Goal: Connect with others: Connect with others

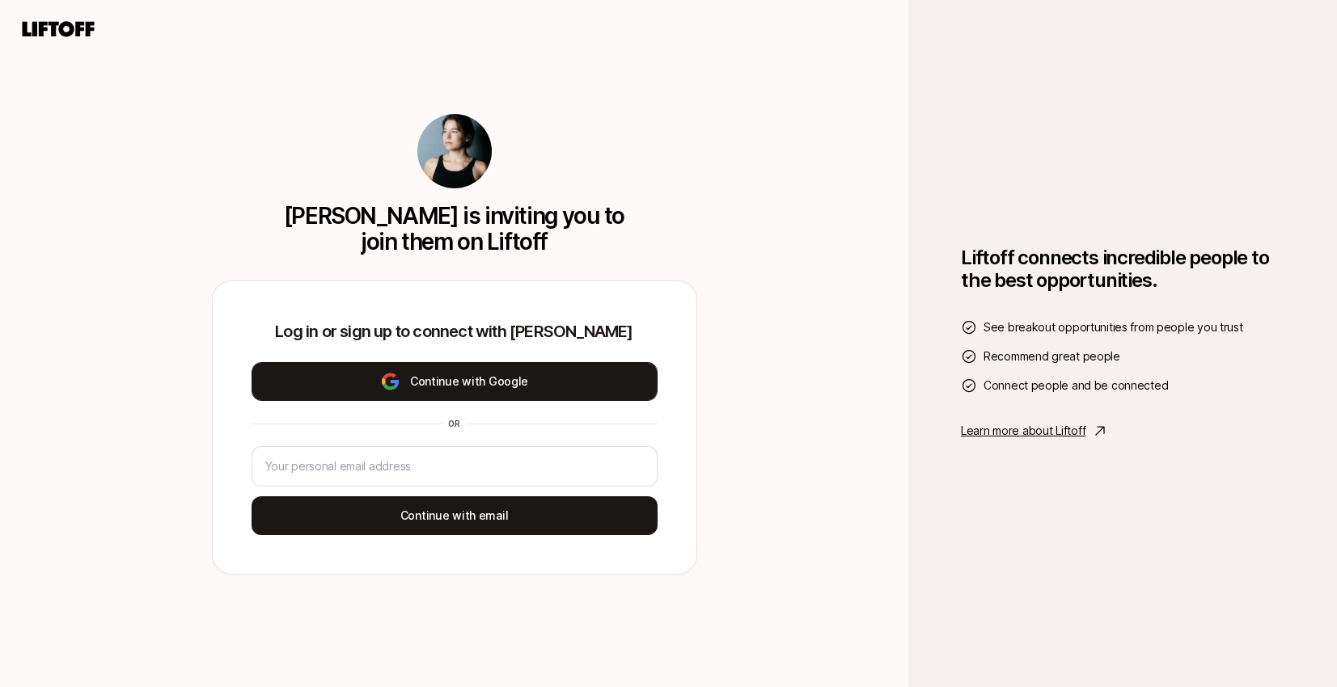
click at [462, 393] on button "Continue with Google" at bounding box center [455, 381] width 406 height 39
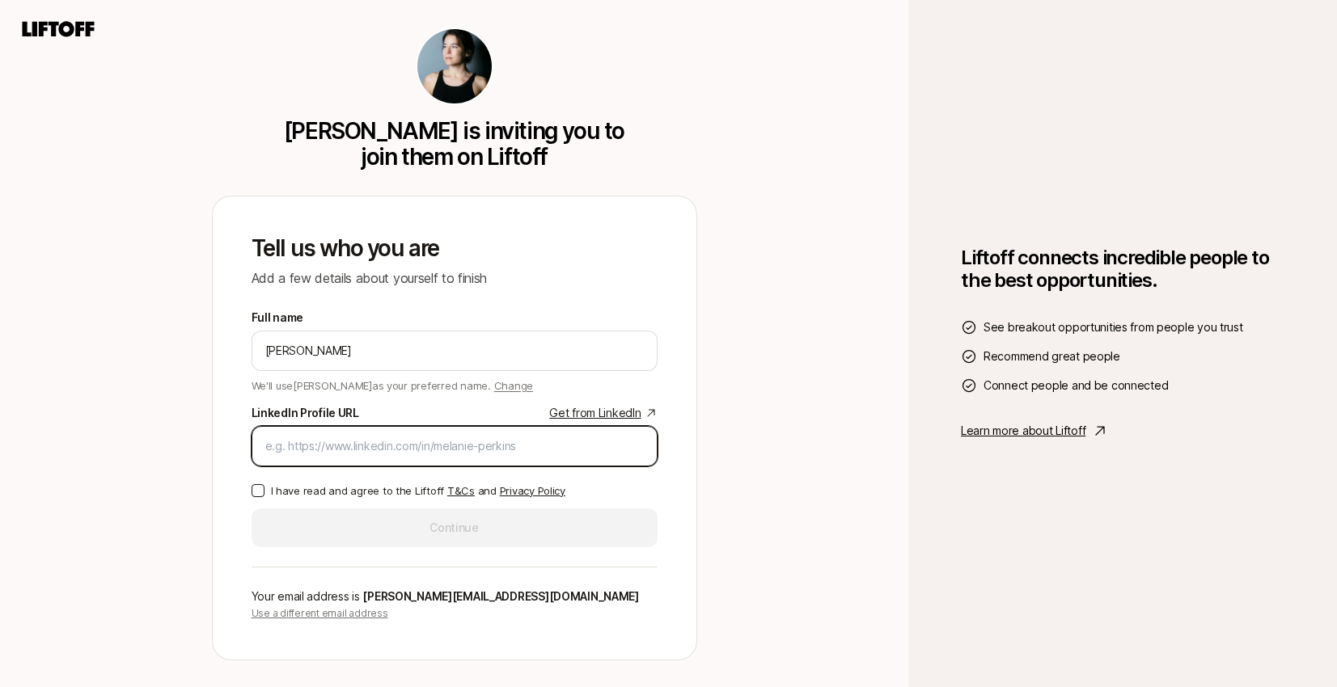
paste input "[URL][DOMAIN_NAME][PERSON_NAME]"
type input "[URL][DOMAIN_NAME][PERSON_NAME]"
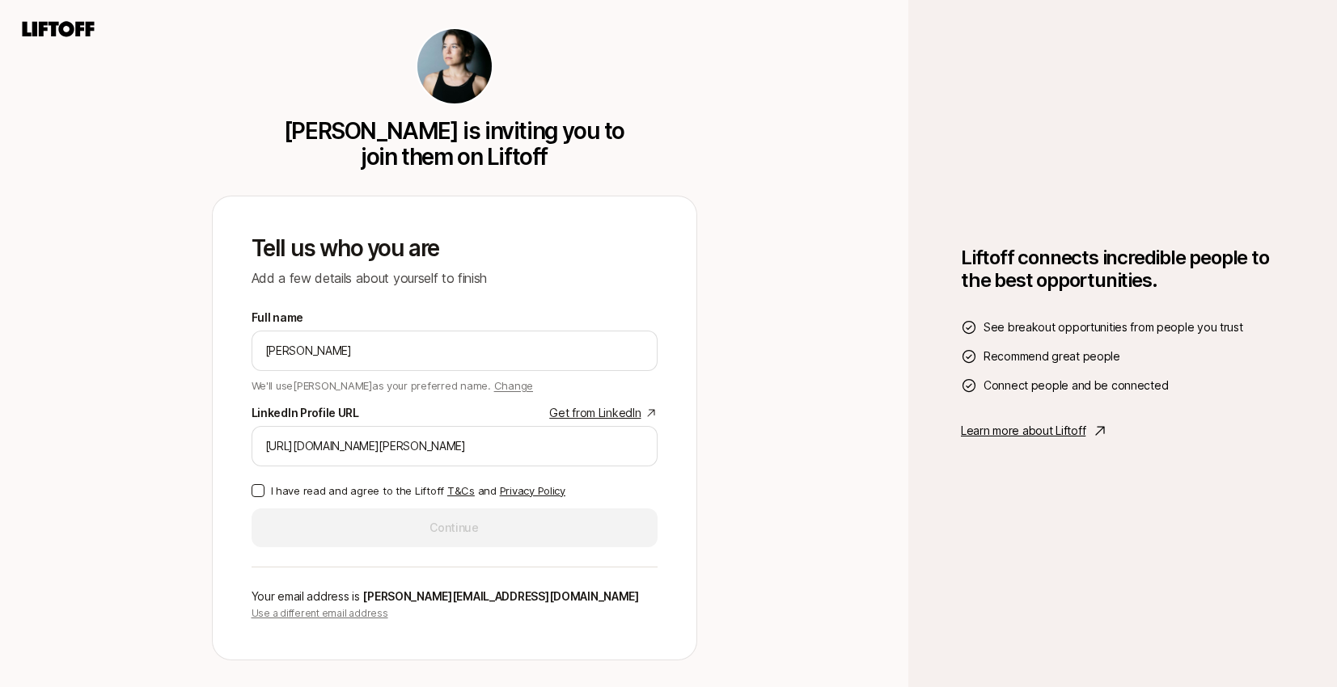
click at [256, 490] on button "I have read and agree to the Liftoff T&Cs and Privacy Policy" at bounding box center [258, 490] width 13 height 13
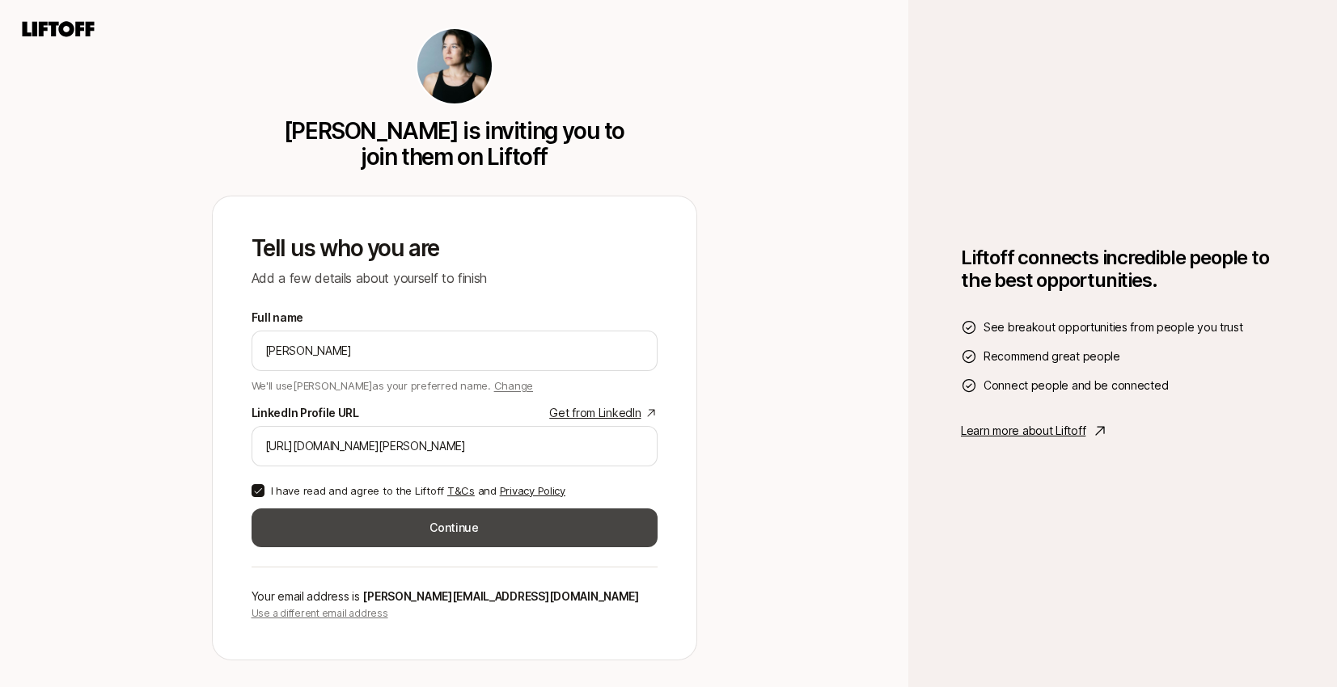
click at [406, 536] on button "Continue" at bounding box center [455, 528] width 406 height 39
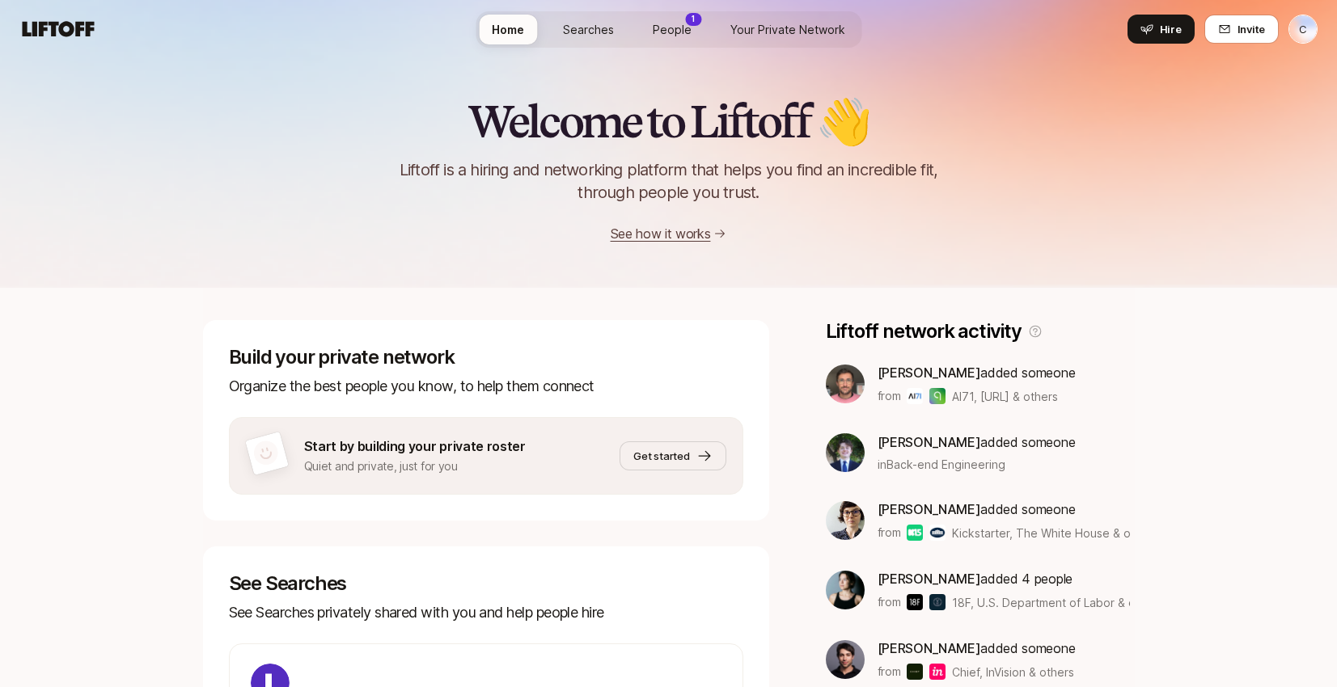
click at [675, 26] on span "People" at bounding box center [672, 29] width 39 height 17
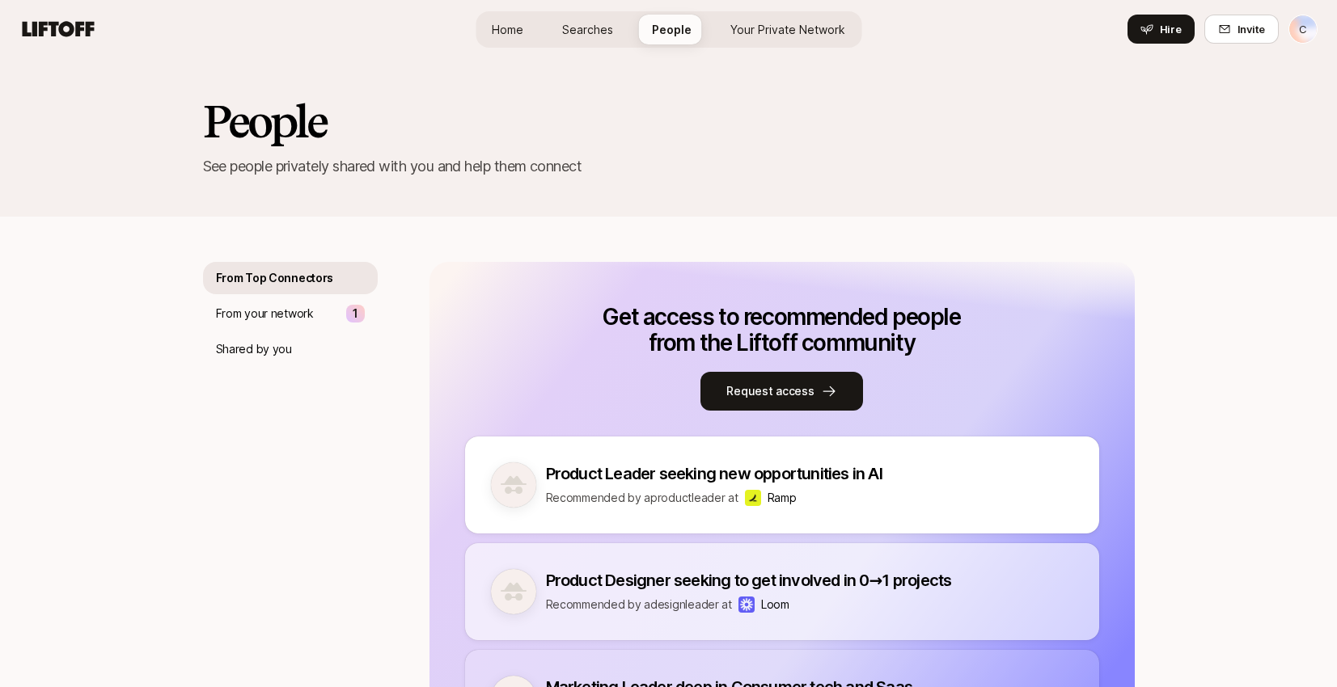
scroll to position [8, 0]
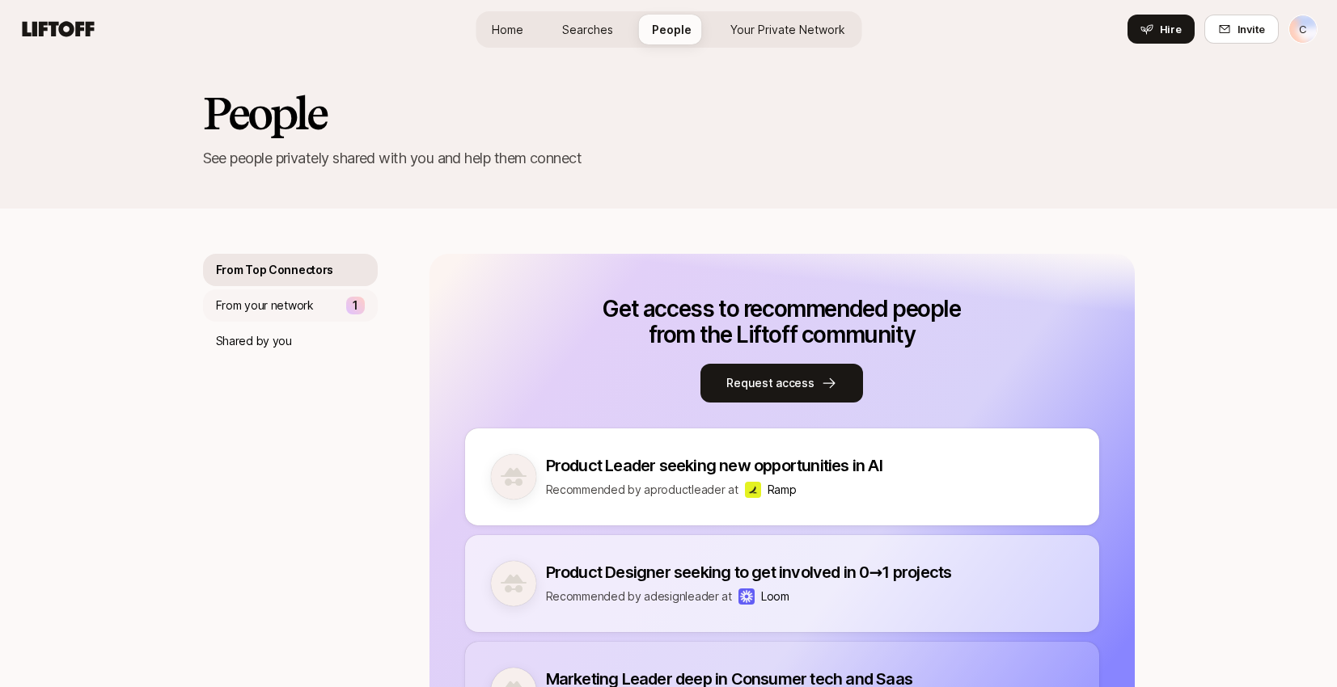
click at [306, 308] on p "From your network" at bounding box center [265, 305] width 98 height 19
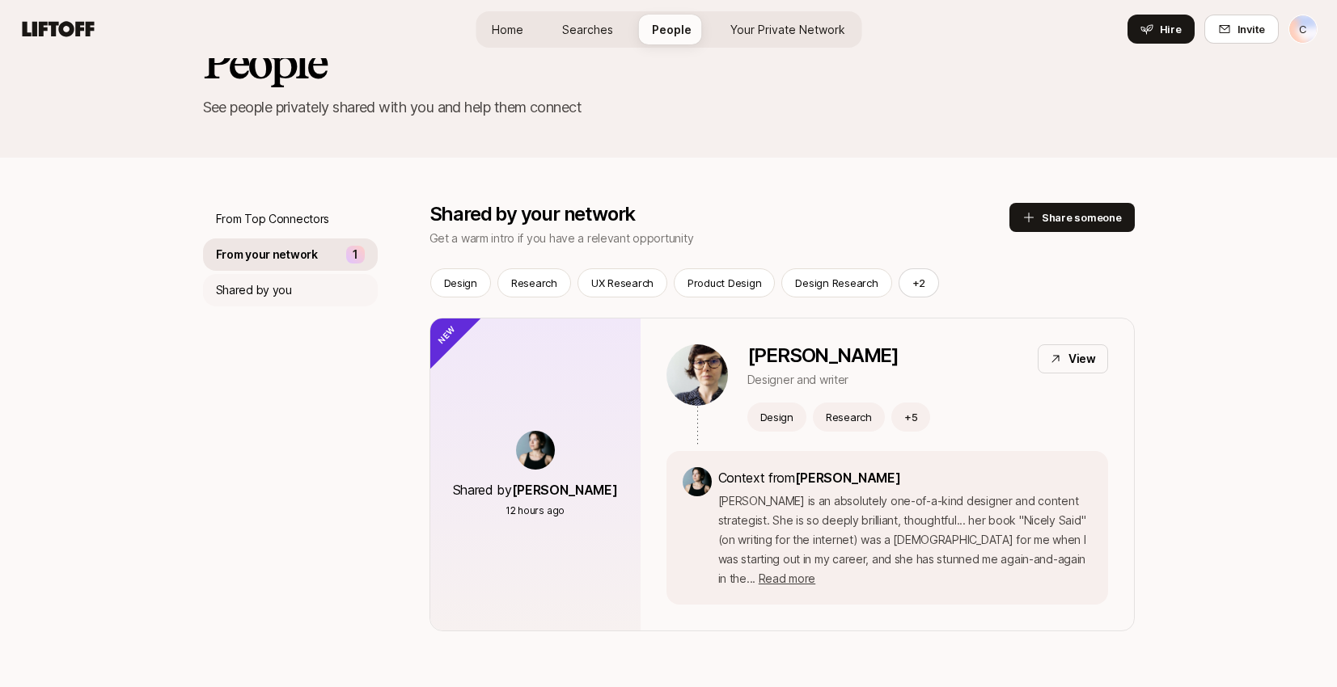
scroll to position [60, 0]
click at [294, 285] on div "Shared by you" at bounding box center [290, 289] width 175 height 32
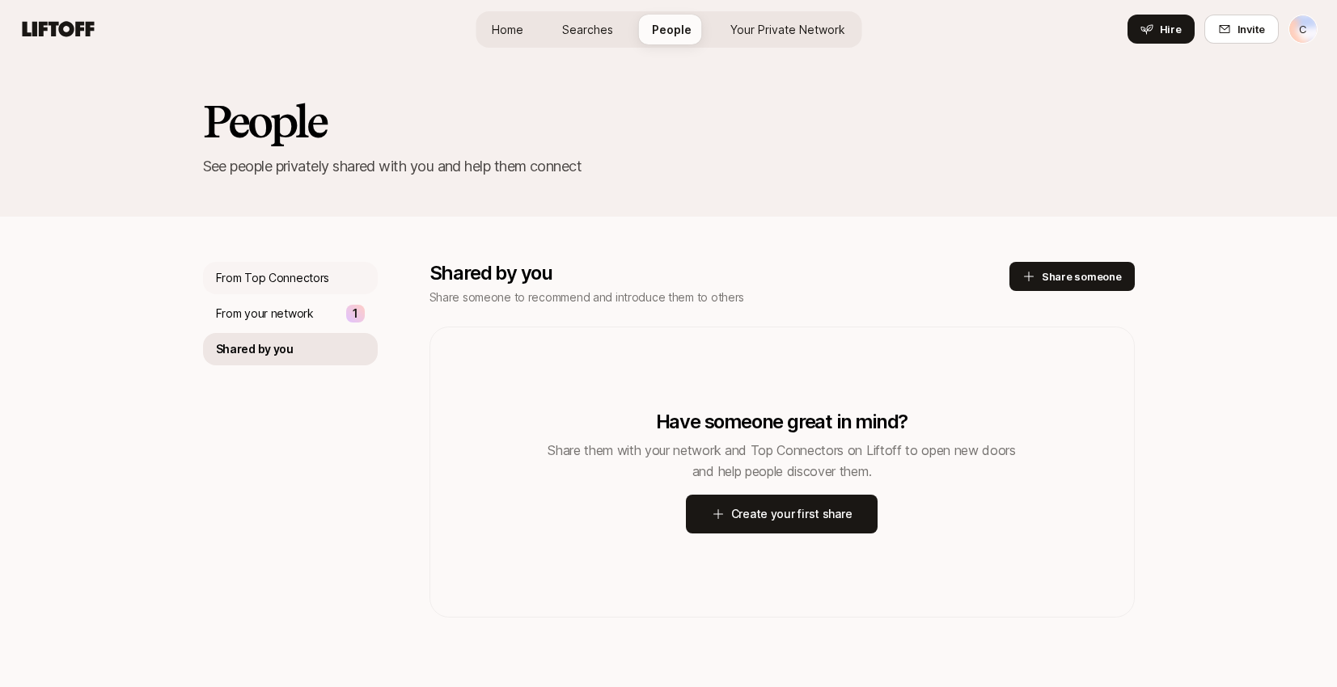
click at [279, 283] on p "From Top Connectors" at bounding box center [273, 277] width 114 height 19
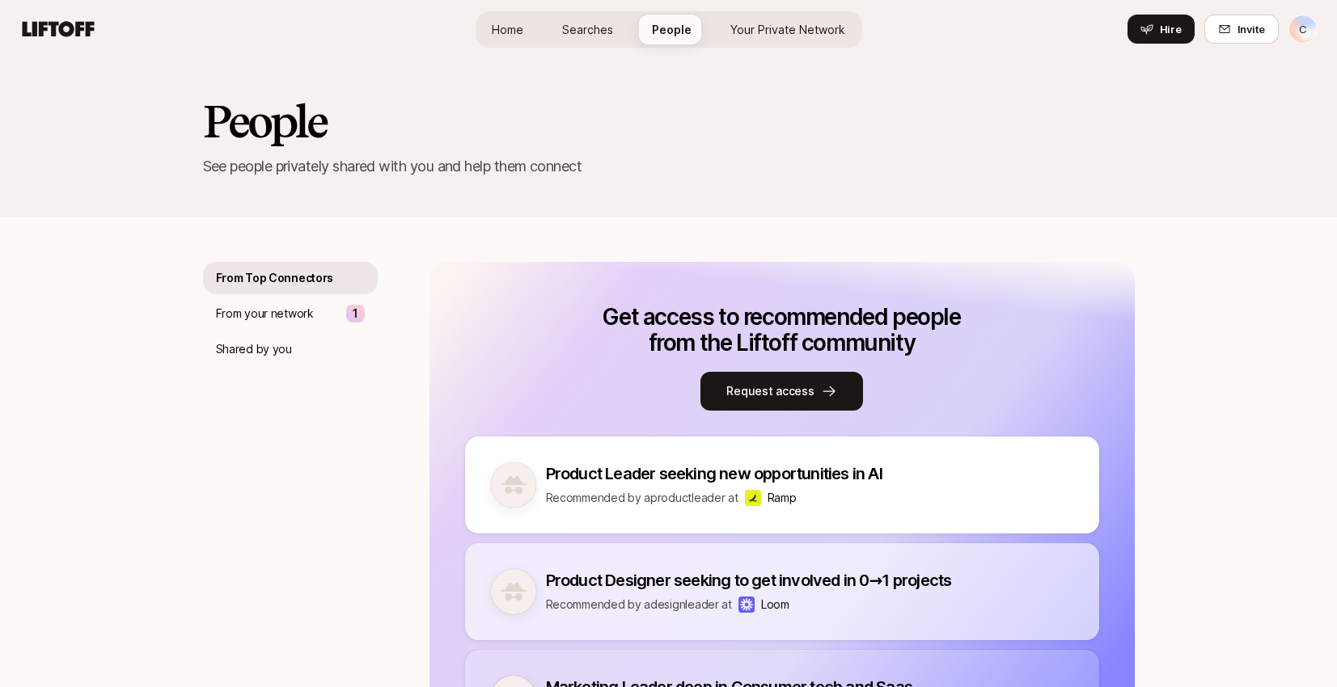
click at [797, 23] on span "Your Private Network" at bounding box center [787, 29] width 115 height 17
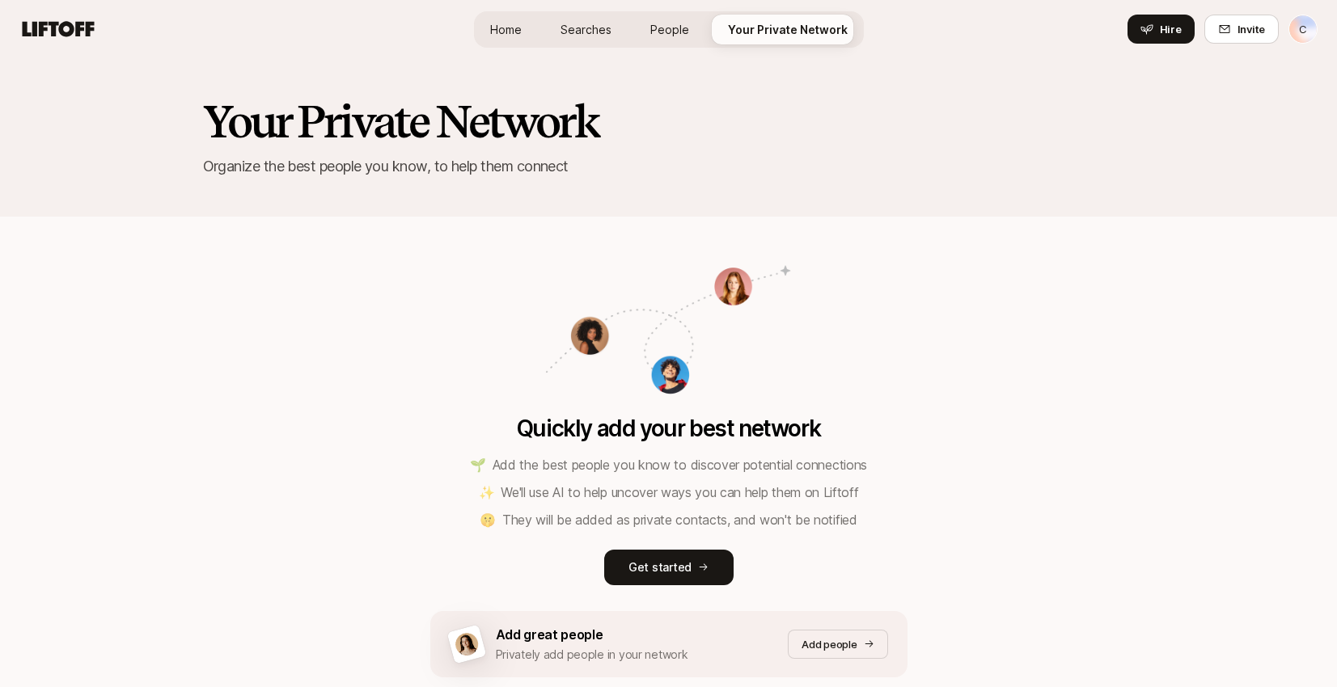
click at [684, 27] on span "People" at bounding box center [669, 29] width 39 height 17
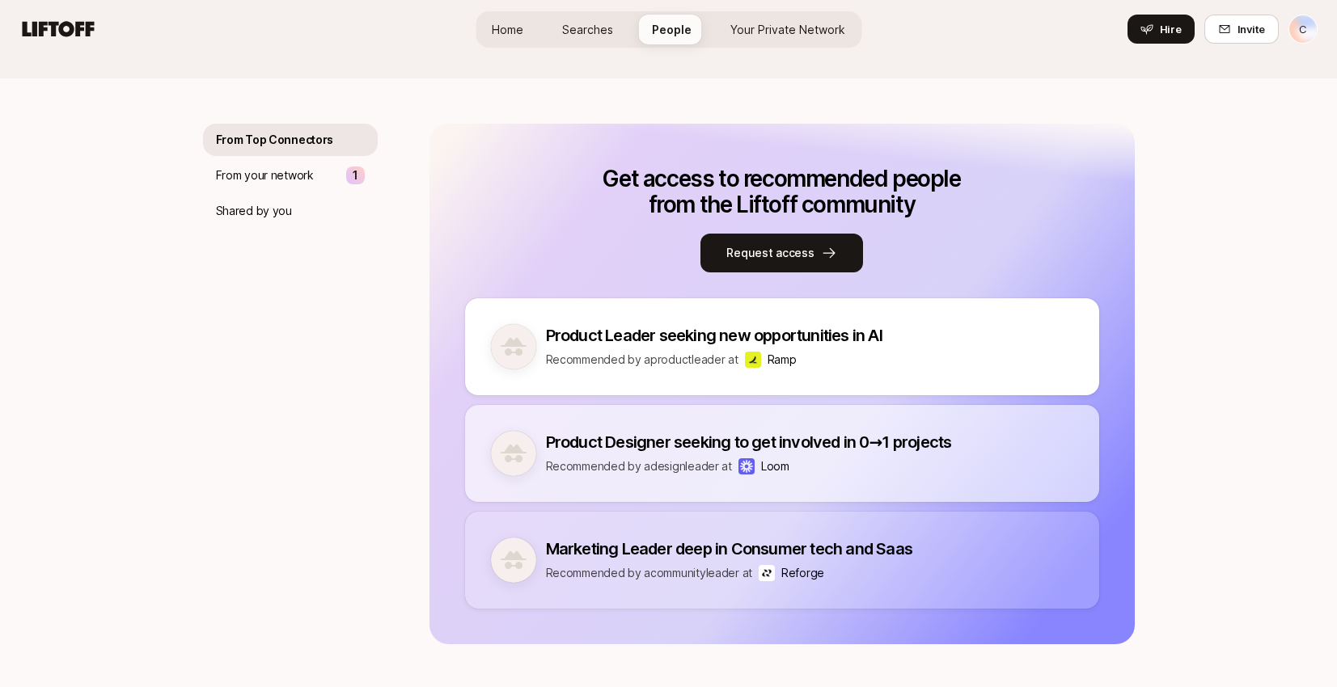
scroll to position [205, 0]
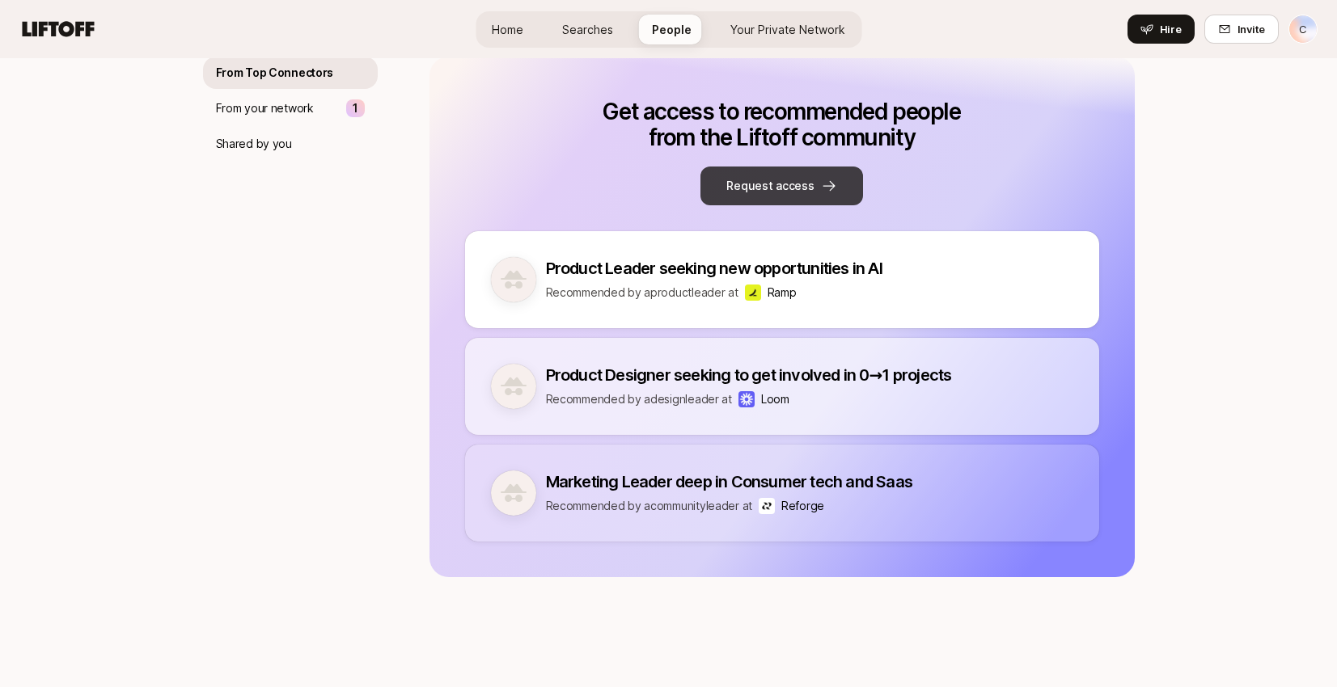
click at [772, 184] on button "Request access" at bounding box center [781, 186] width 162 height 39
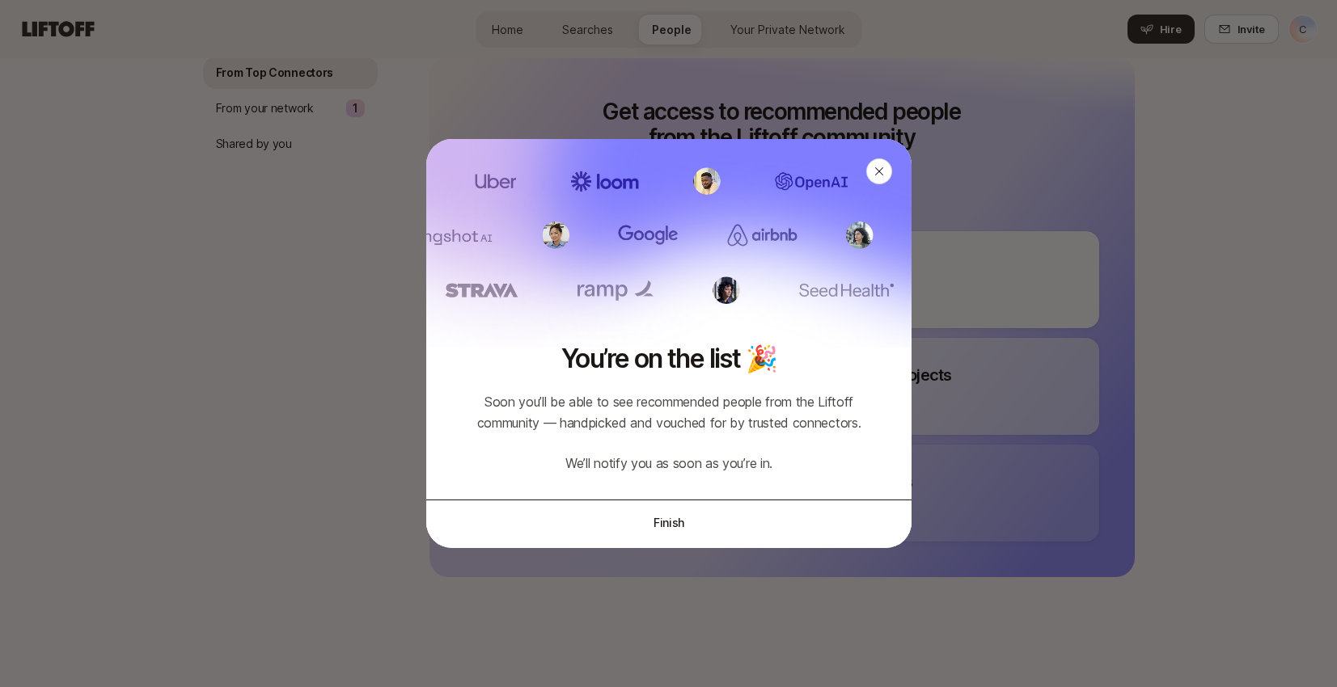
click at [682, 518] on button "Finish" at bounding box center [668, 522] width 485 height 45
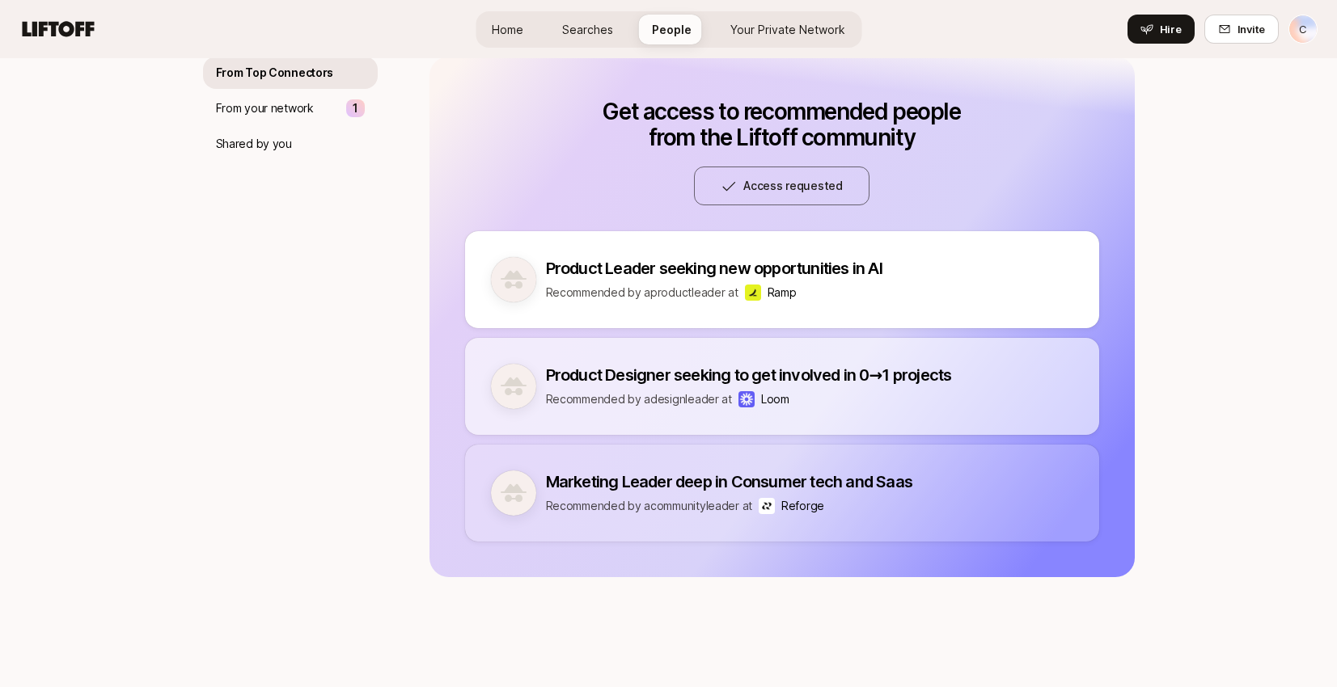
scroll to position [0, 0]
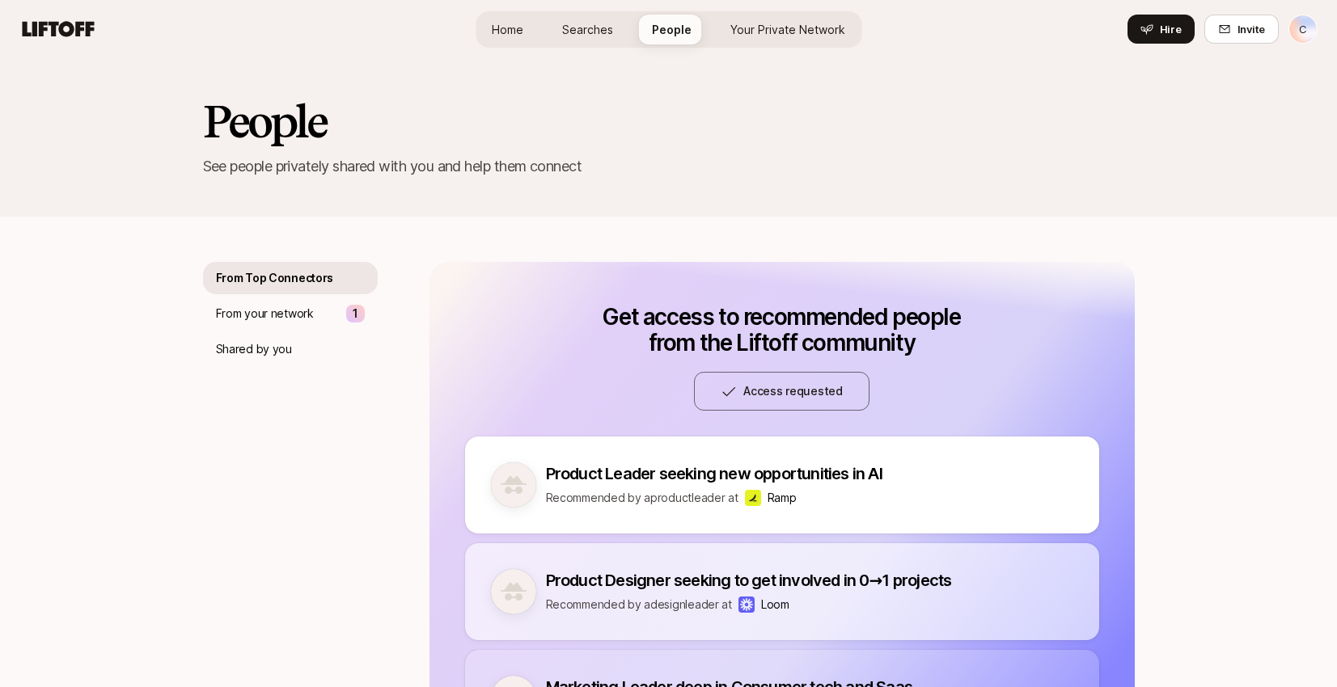
click at [505, 44] on div "Home Searches People Your Private Network Hire" at bounding box center [669, 29] width 386 height 36
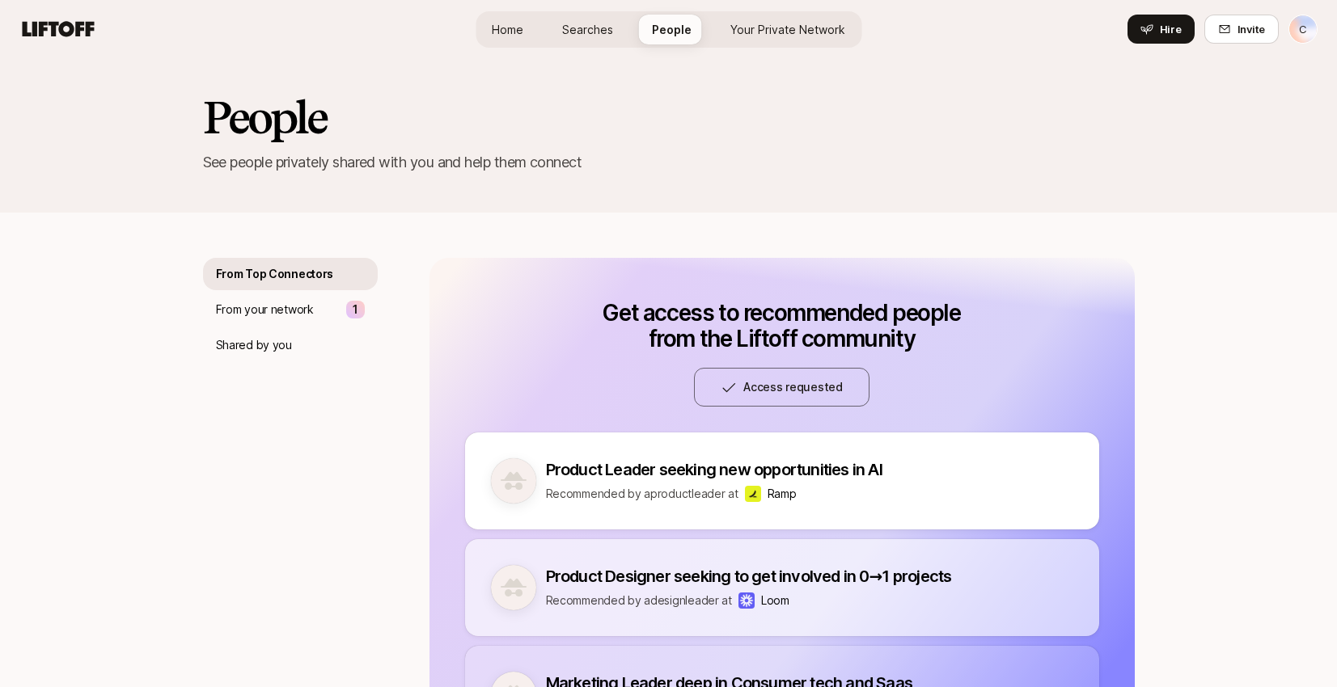
scroll to position [8, 0]
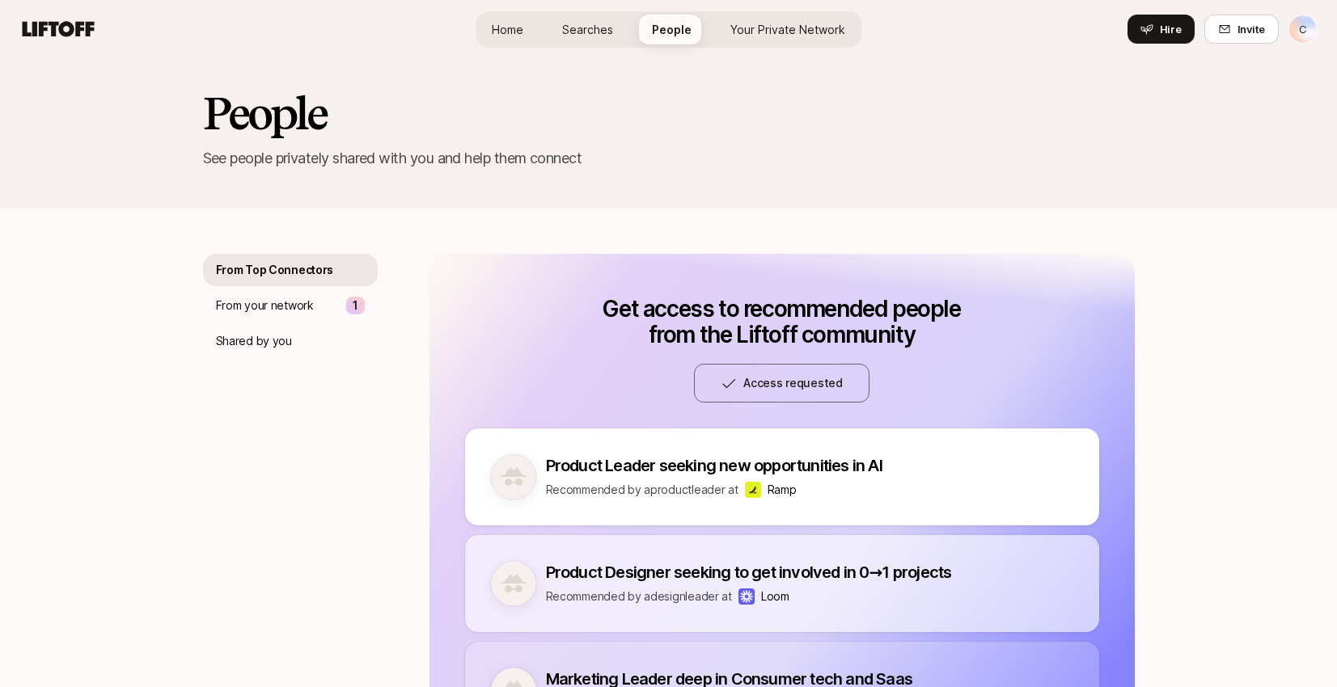
click at [505, 27] on span "Home" at bounding box center [508, 29] width 32 height 17
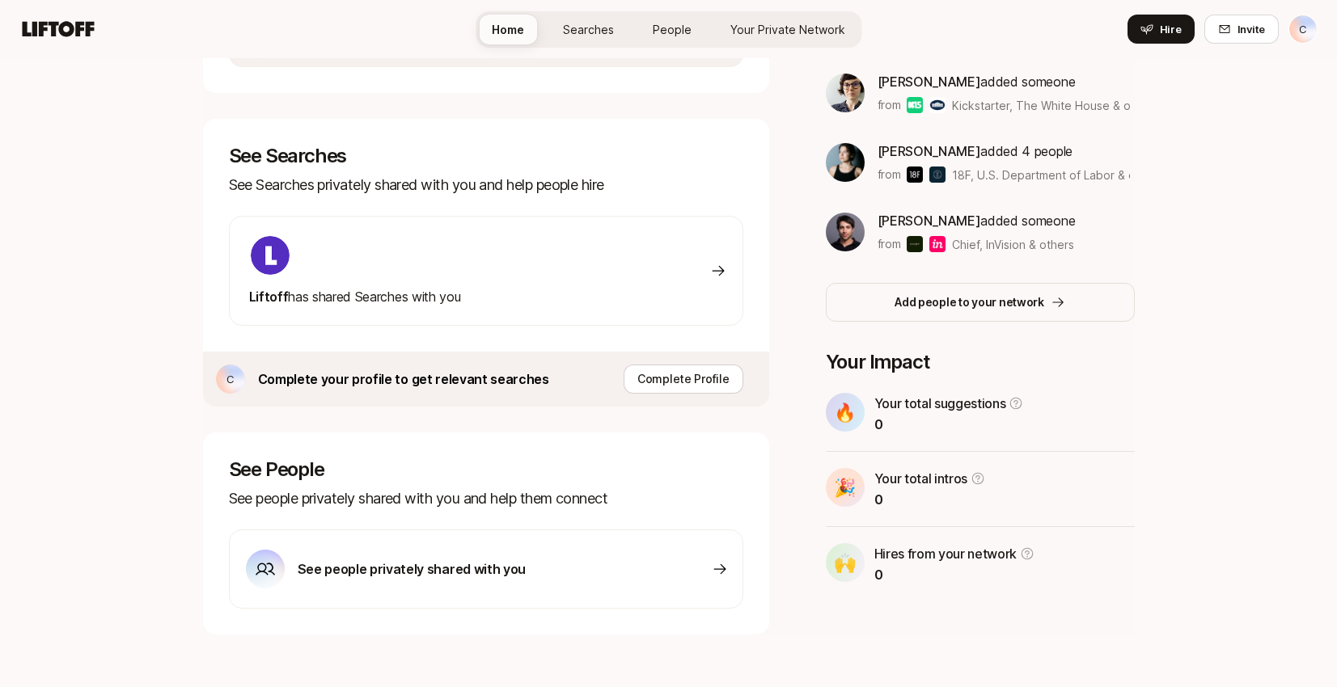
scroll to position [440, 0]
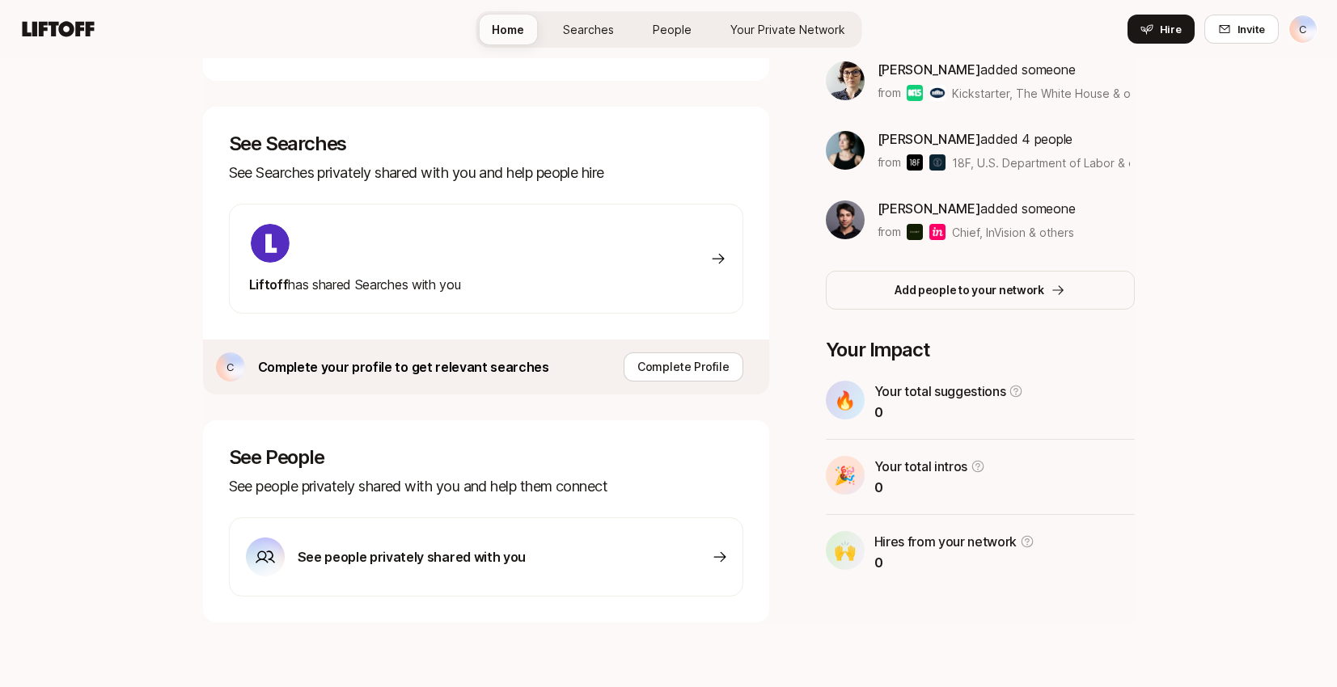
click at [454, 264] on div at bounding box center [355, 243] width 212 height 42
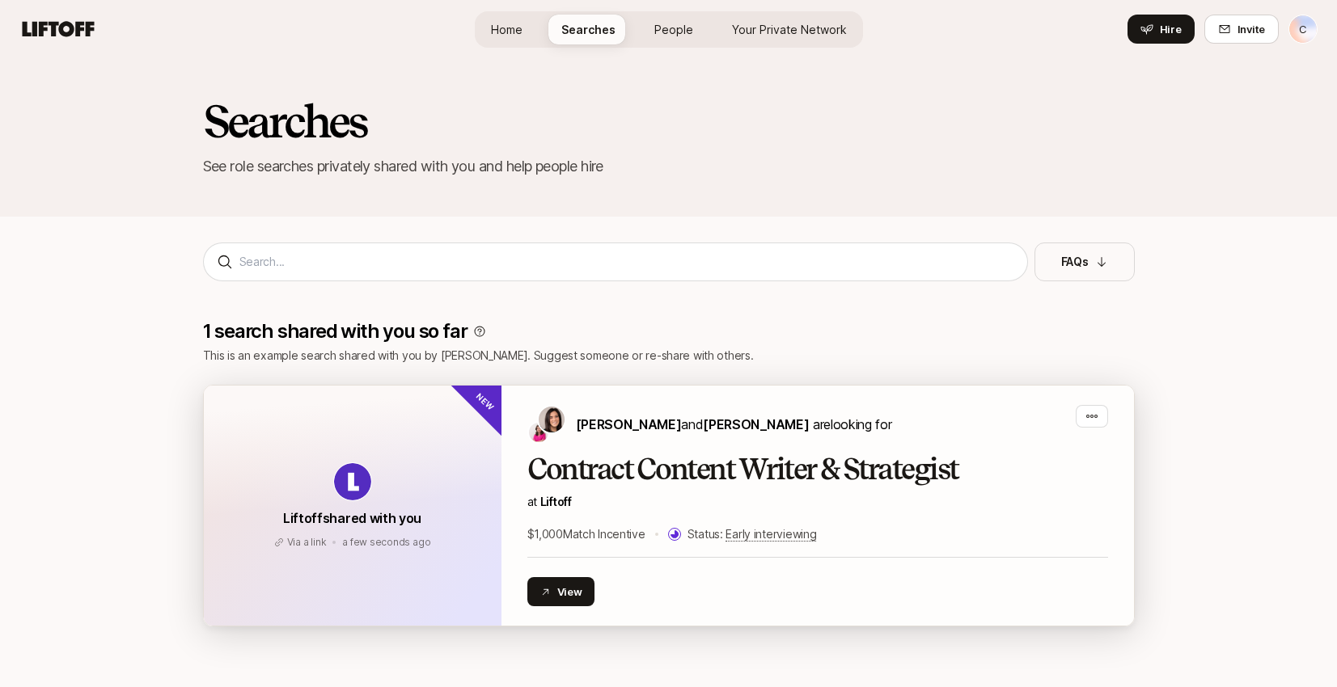
click at [908, 586] on div "View" at bounding box center [817, 591] width 581 height 29
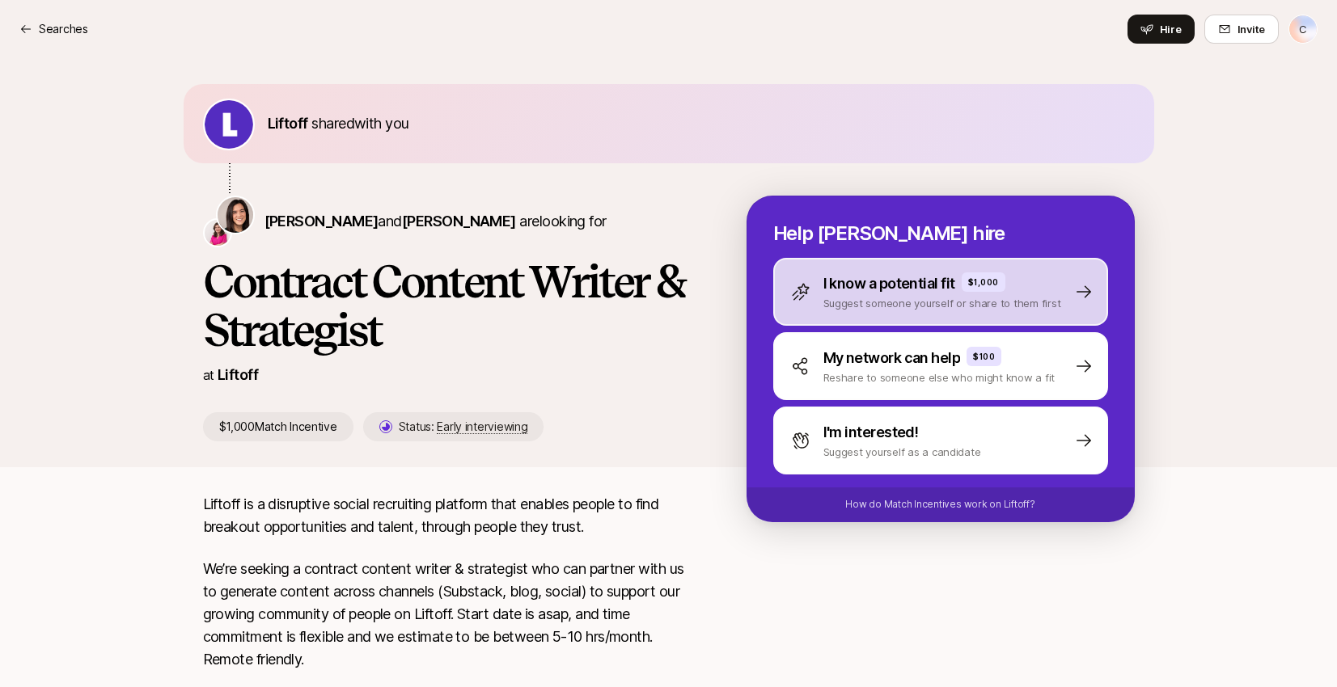
click at [827, 314] on div "I know a potential fit $1,000 Suggest someone yourself or share to them first" at bounding box center [940, 292] width 335 height 68
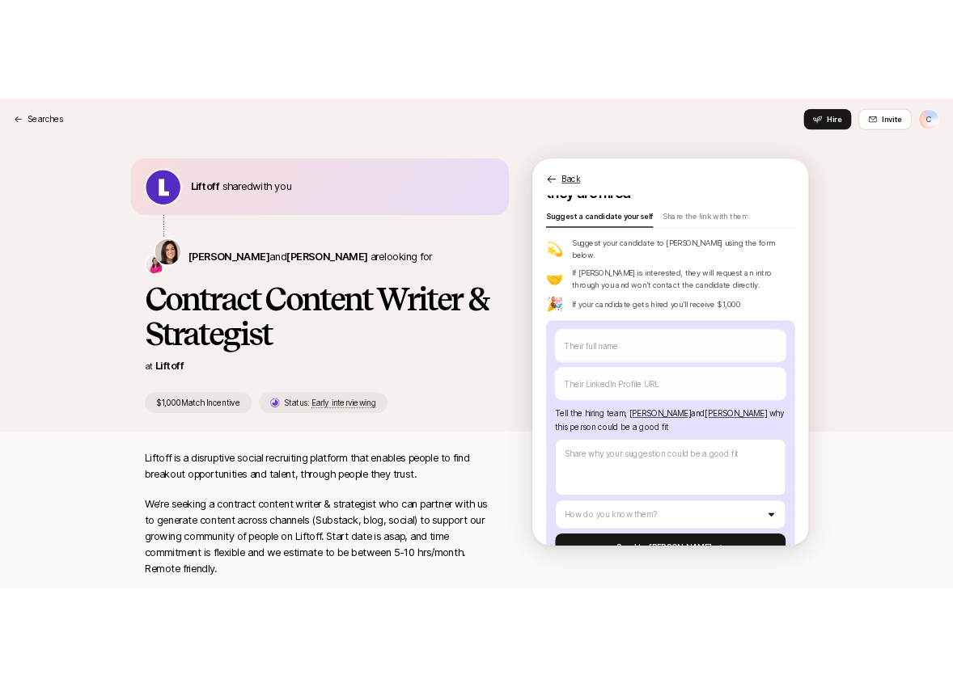
scroll to position [78, 0]
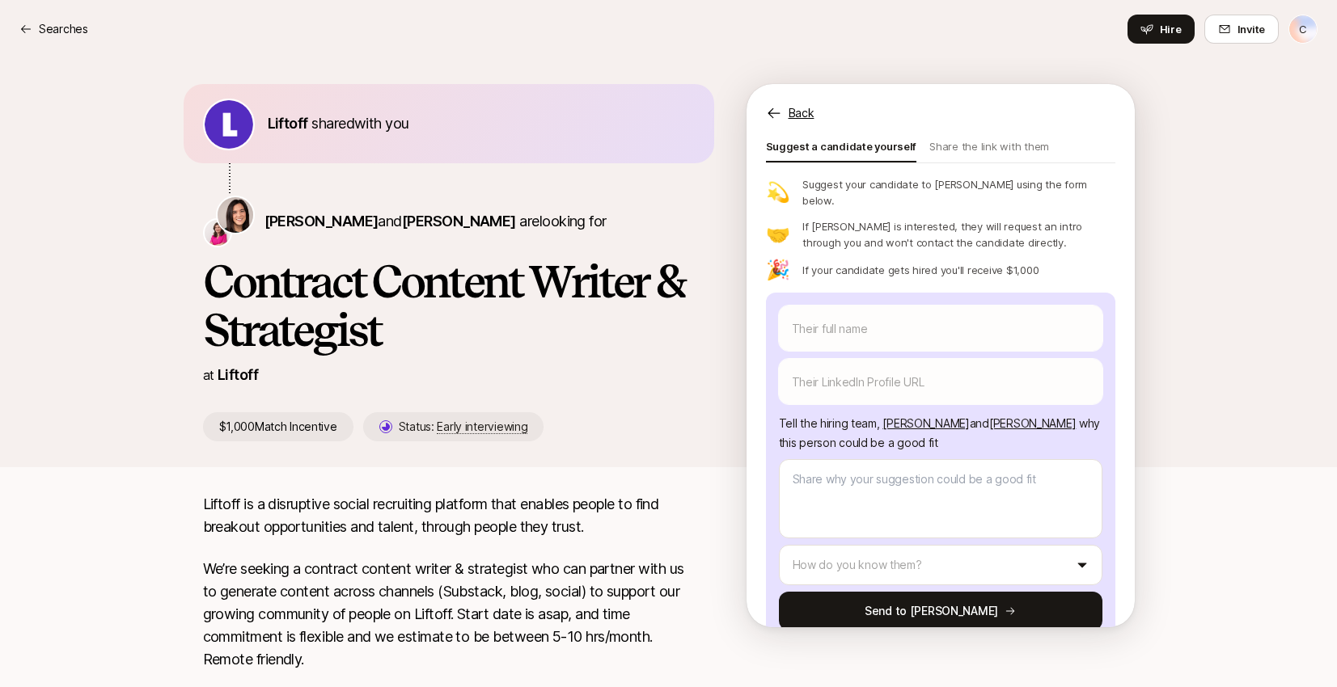
click at [780, 111] on icon at bounding box center [774, 113] width 16 height 16
